Goal: Download file/media

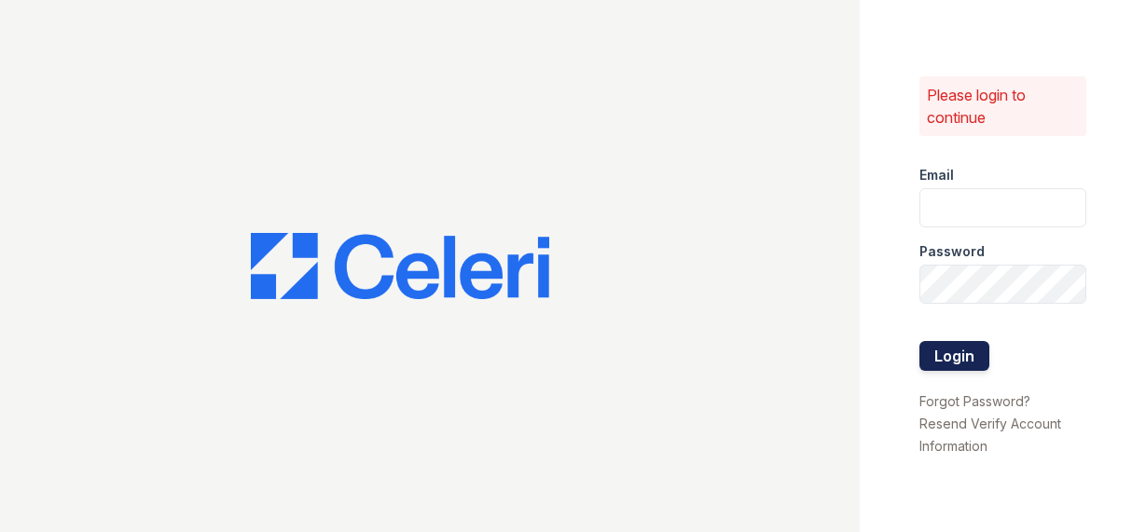
type input "[EMAIL_ADDRESS][DOMAIN_NAME]"
click at [953, 357] on button "Login" at bounding box center [954, 356] width 70 height 30
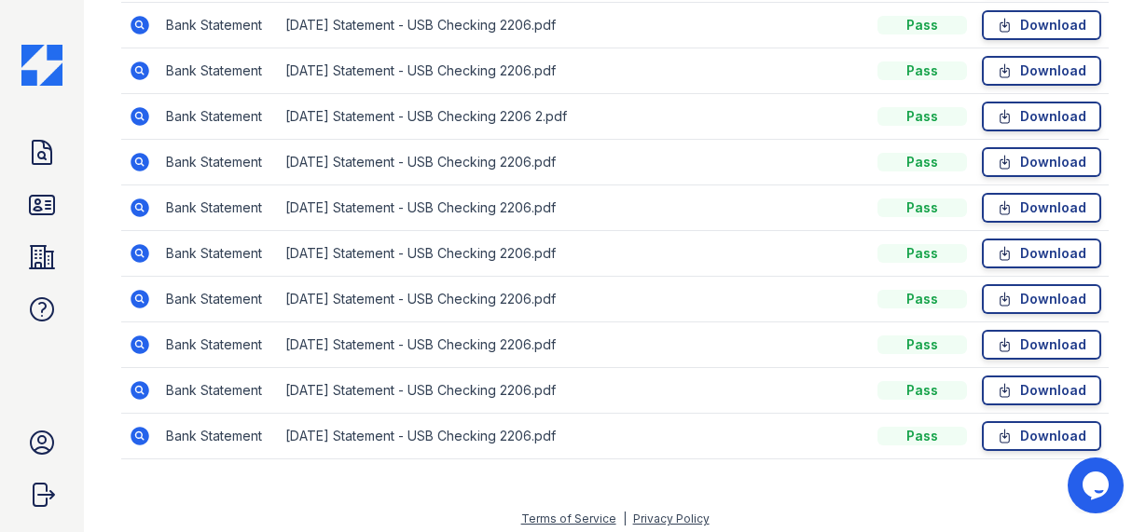
scroll to position [671, 0]
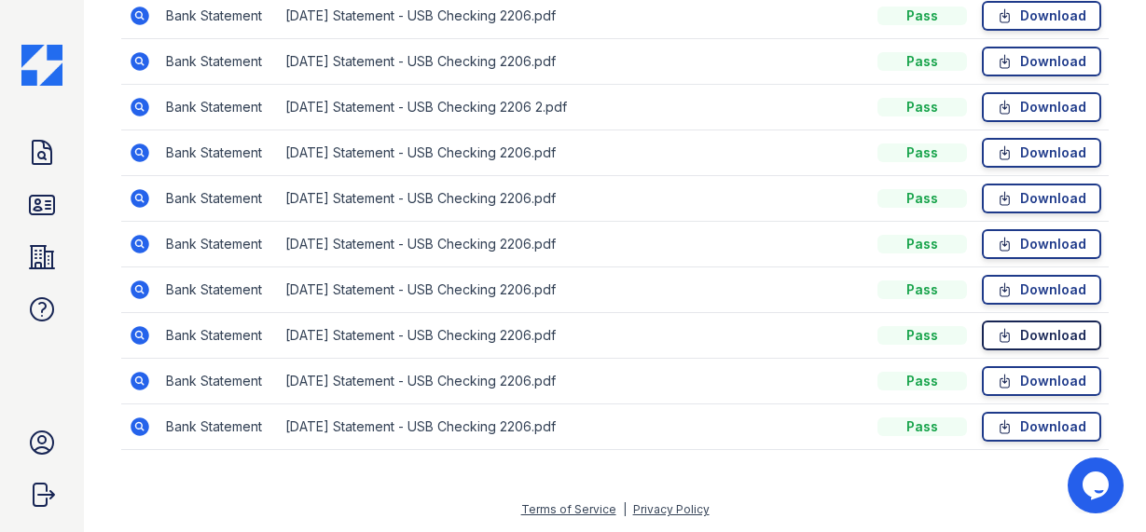
click at [1040, 334] on link "Download" at bounding box center [1041, 336] width 119 height 30
click at [1036, 238] on link "Download" at bounding box center [1041, 244] width 119 height 30
